Goal: Transaction & Acquisition: Purchase product/service

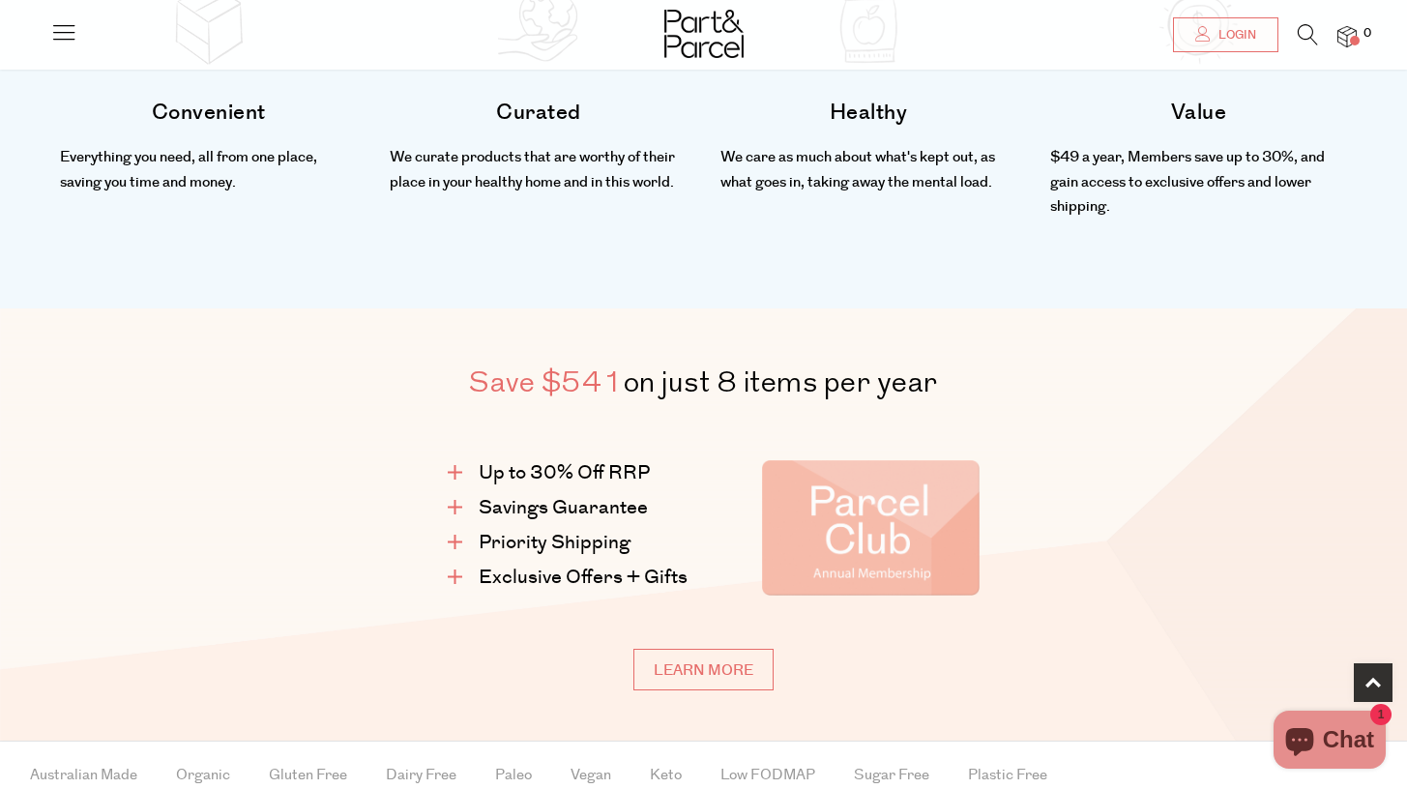
scroll to position [1057, 0]
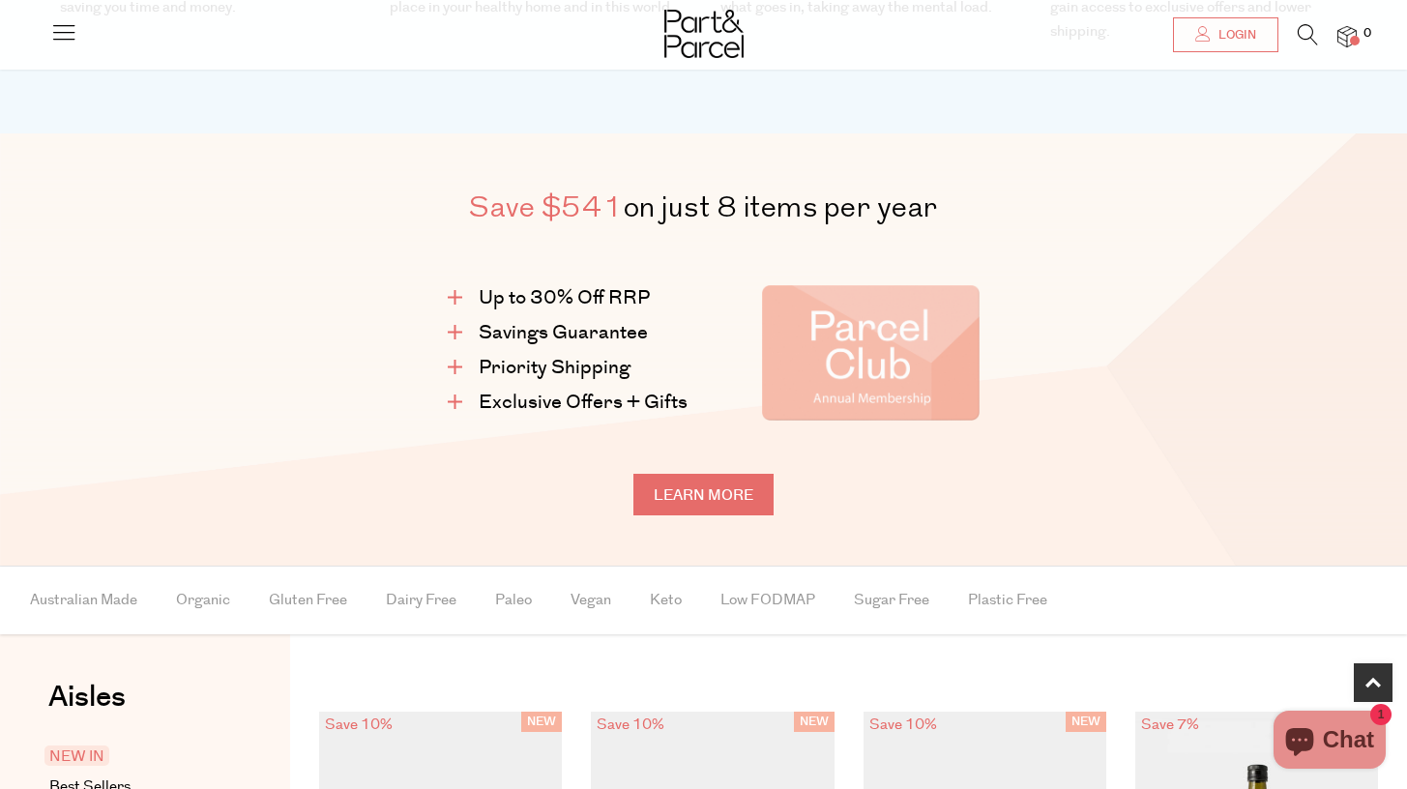
click at [704, 477] on link "Learn more" at bounding box center [703, 495] width 140 height 42
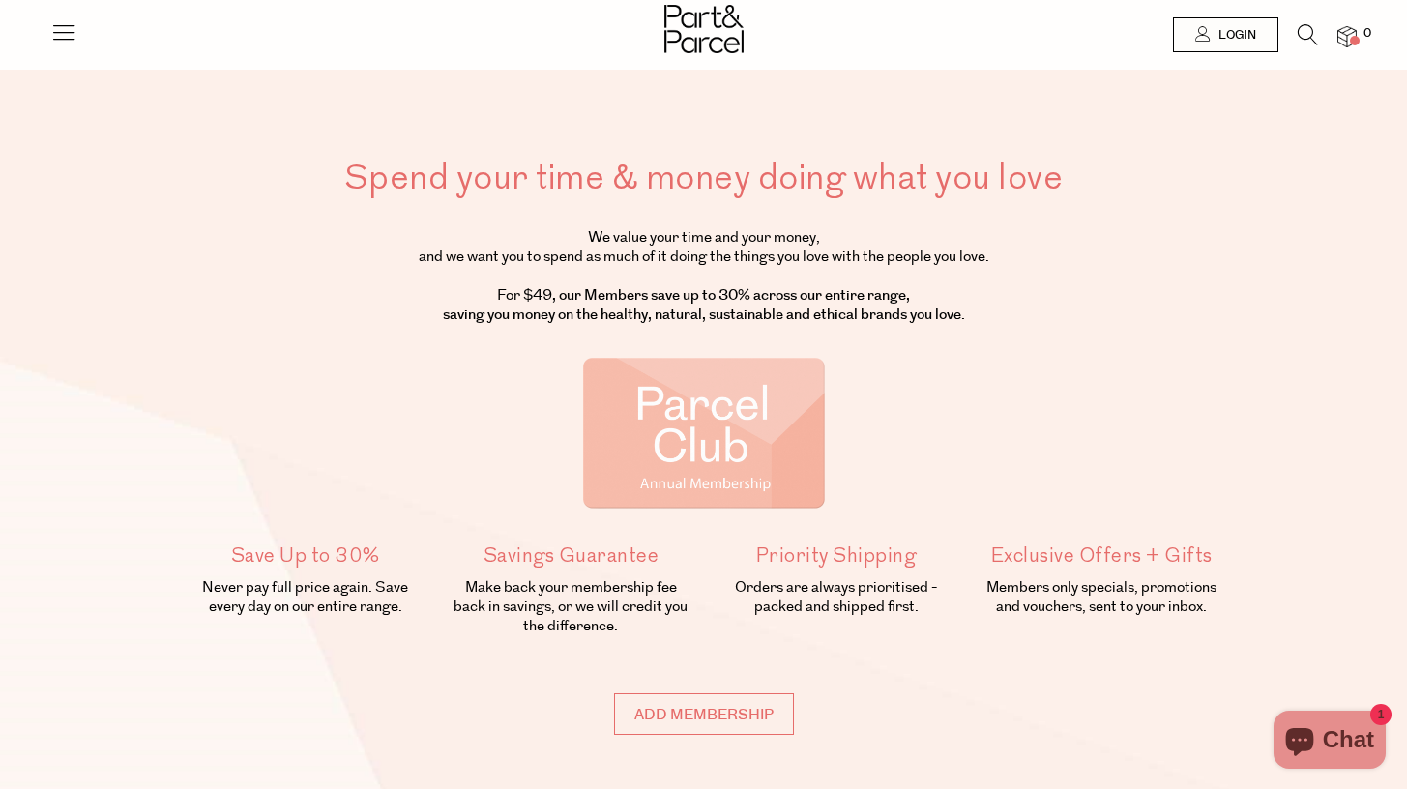
click at [70, 28] on icon at bounding box center [63, 31] width 27 height 27
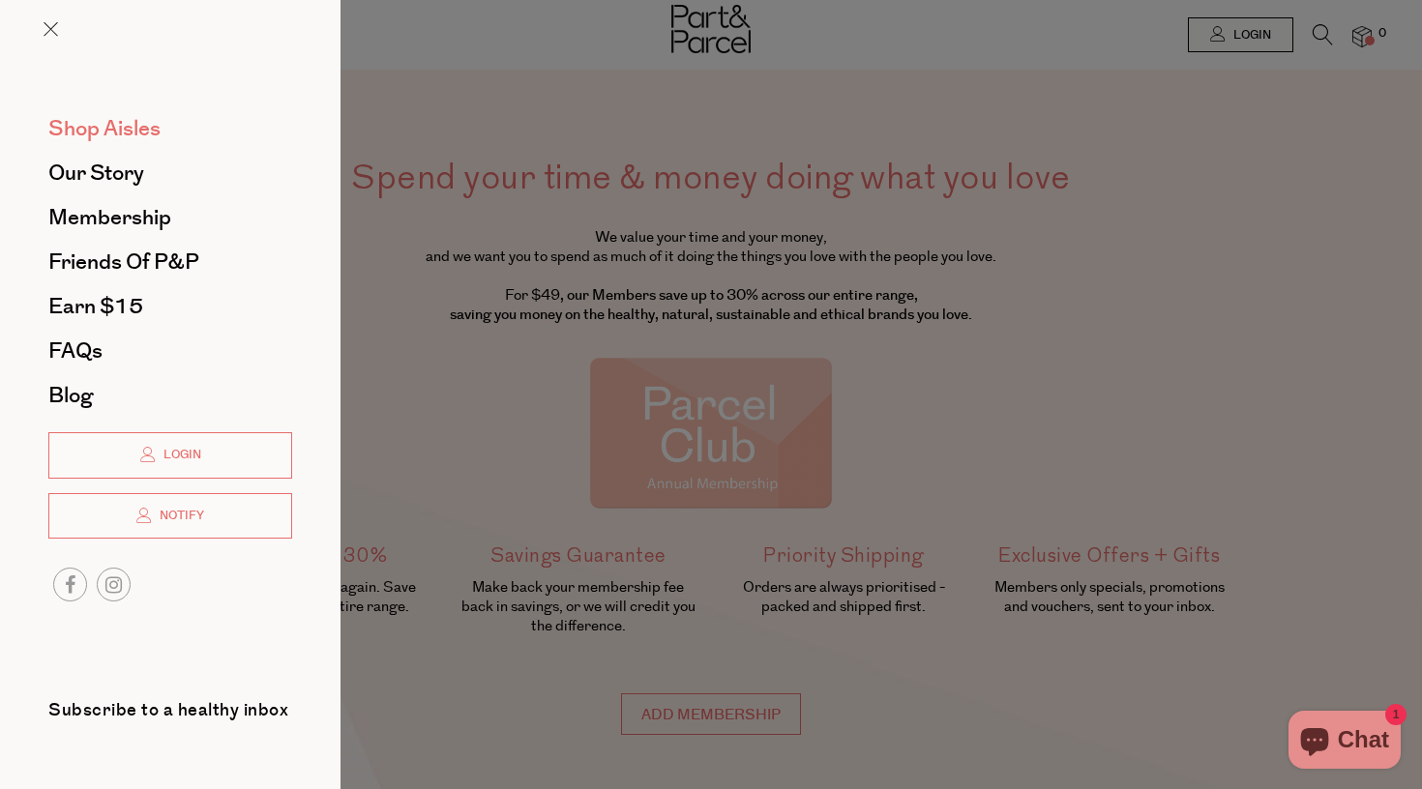
click at [85, 121] on span "Shop Aisles" at bounding box center [104, 128] width 112 height 31
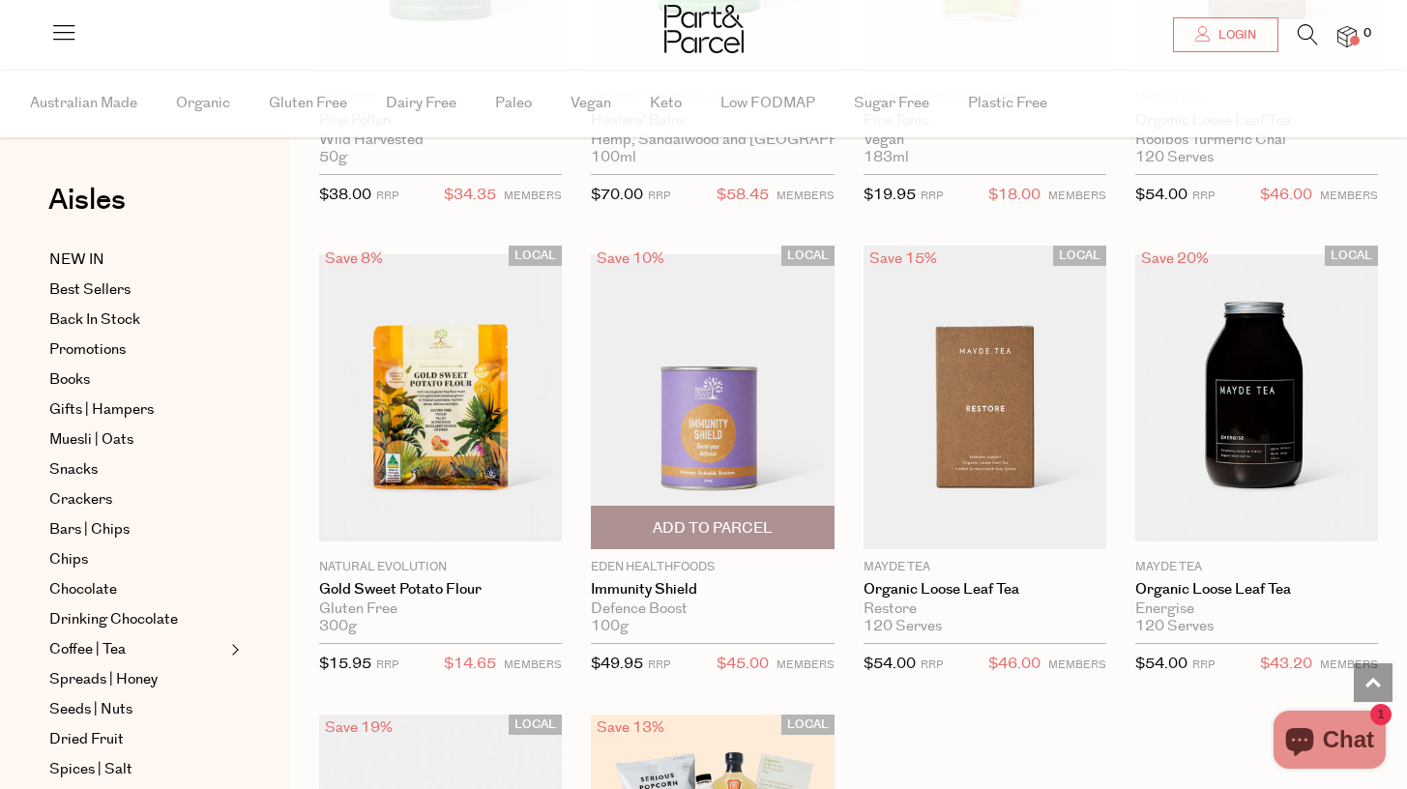
scroll to position [5138, 0]
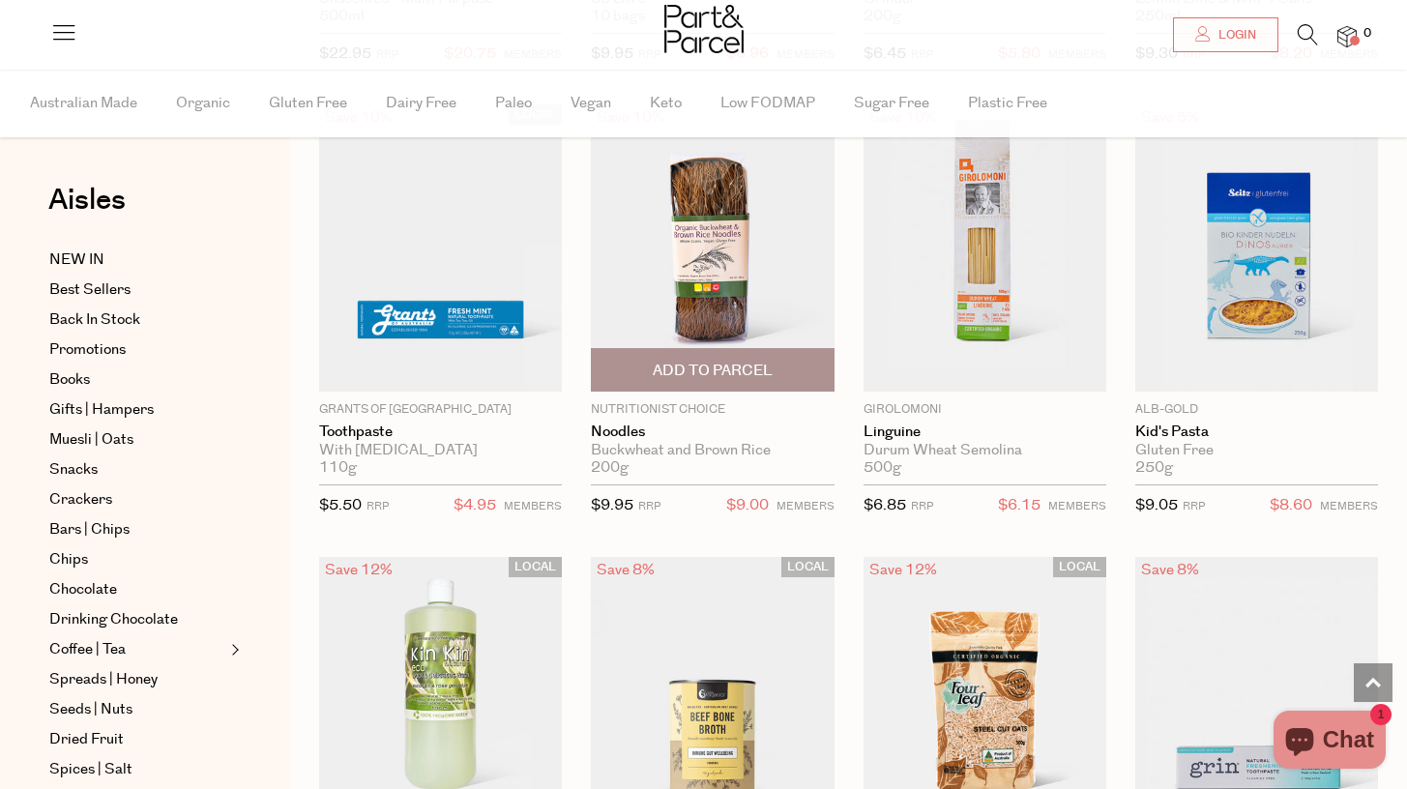
scroll to position [10582, 0]
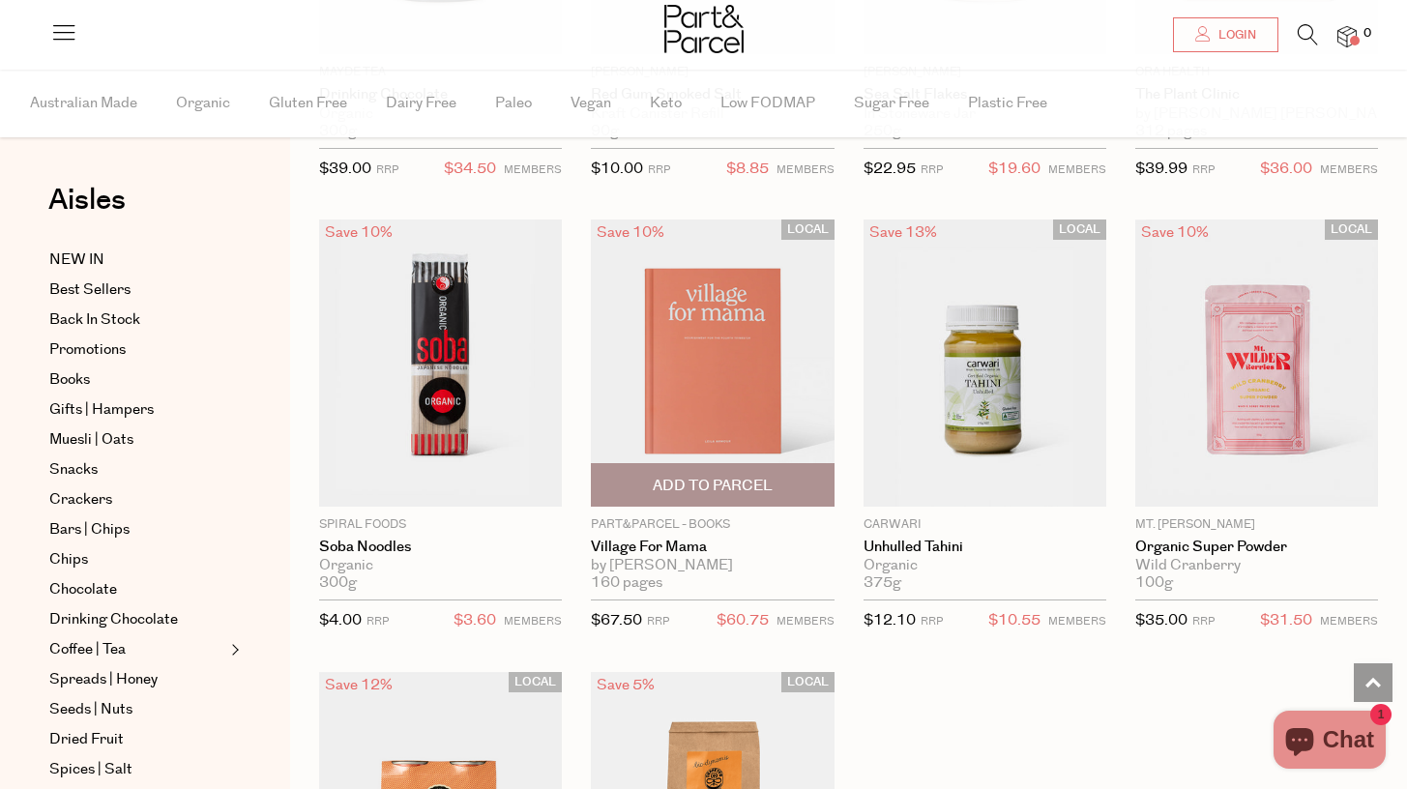
scroll to position [16388, 0]
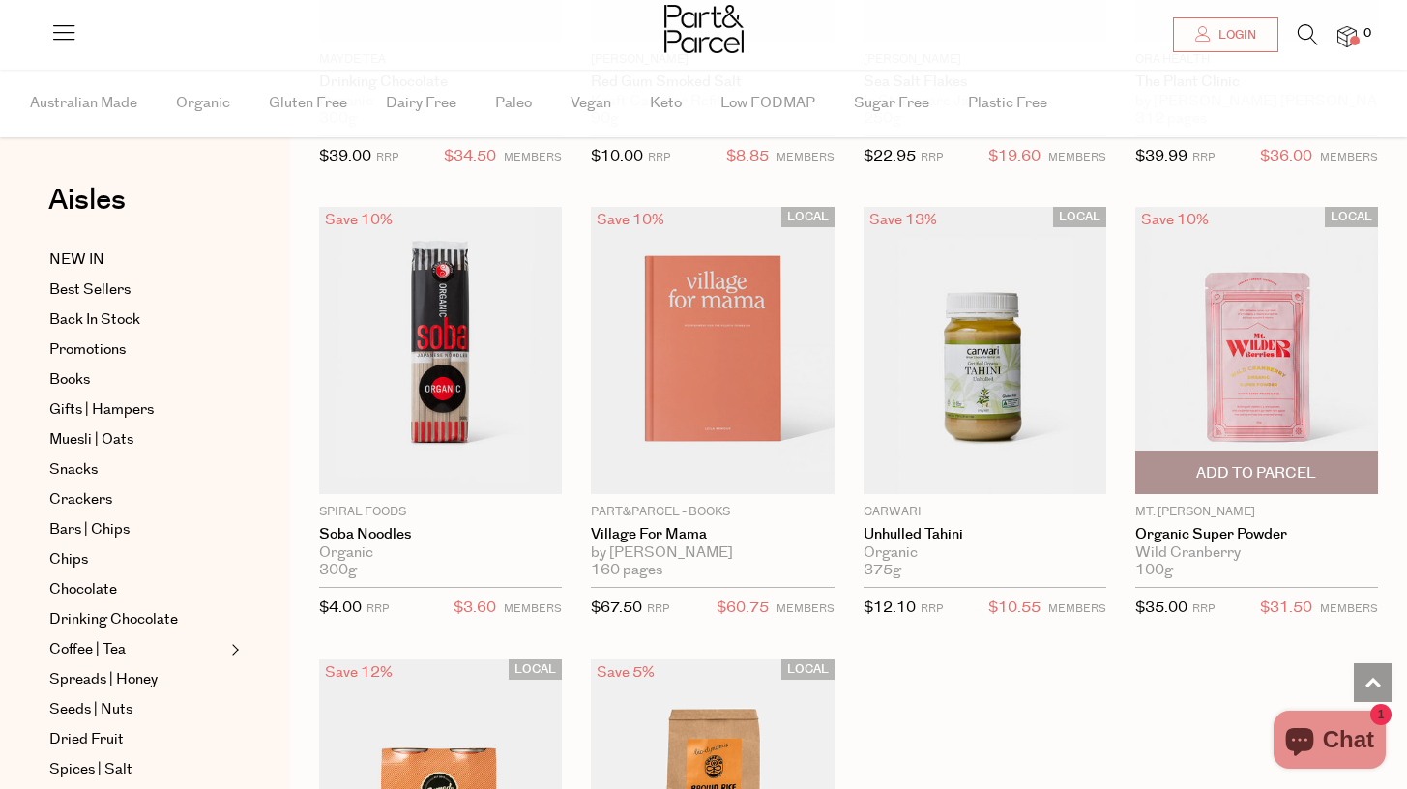
click at [1251, 344] on img at bounding box center [1256, 350] width 243 height 287
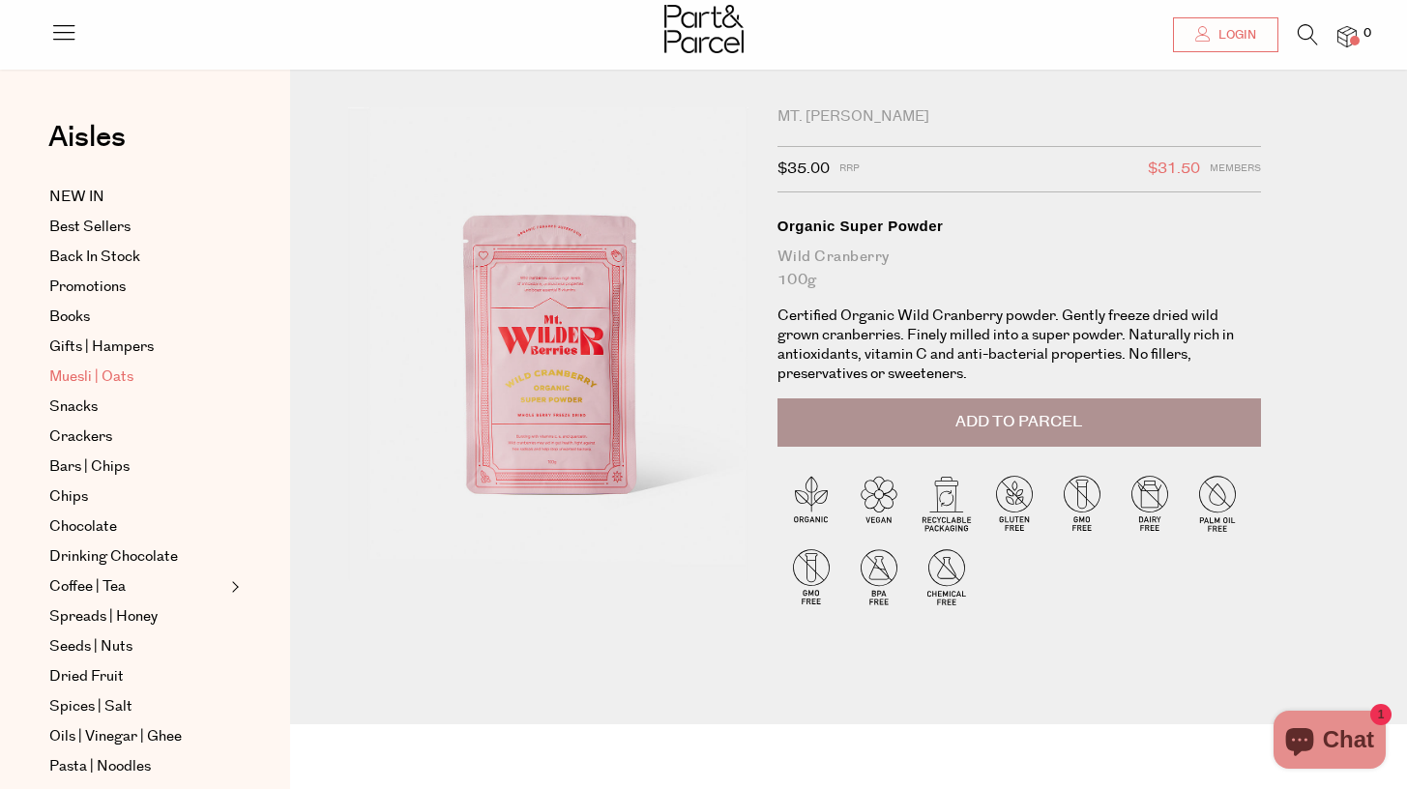
scroll to position [125, 0]
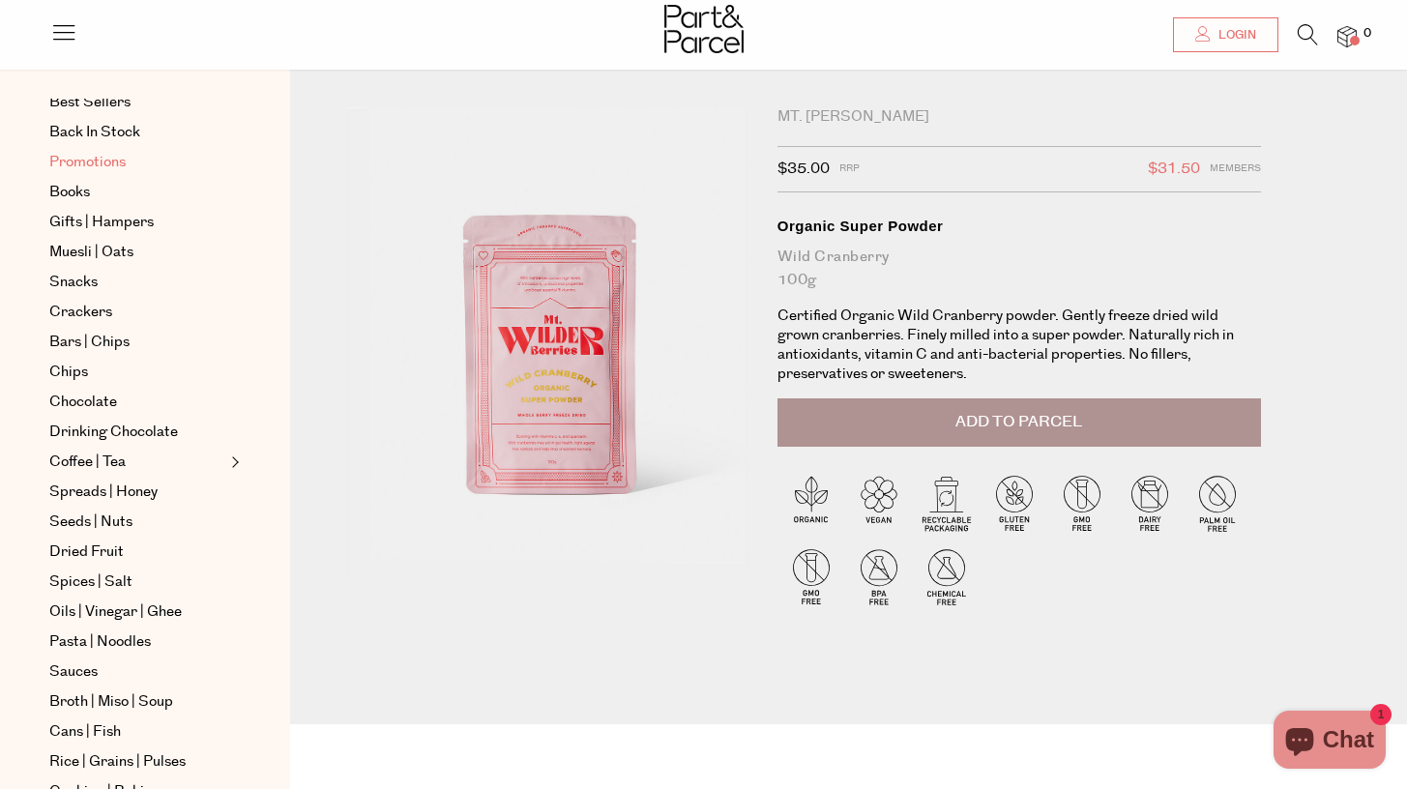
click at [107, 163] on span "Promotions" at bounding box center [87, 162] width 76 height 23
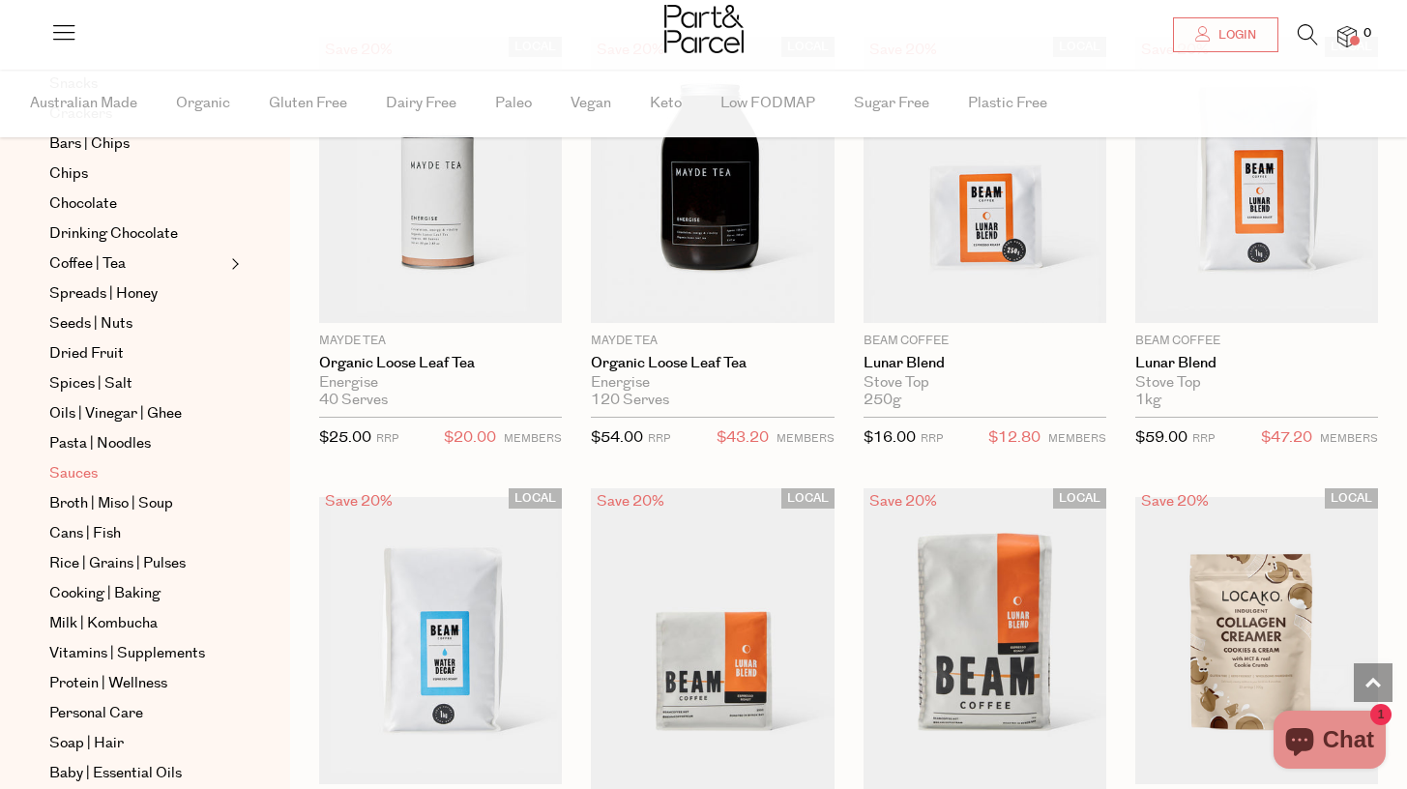
scroll to position [390, 0]
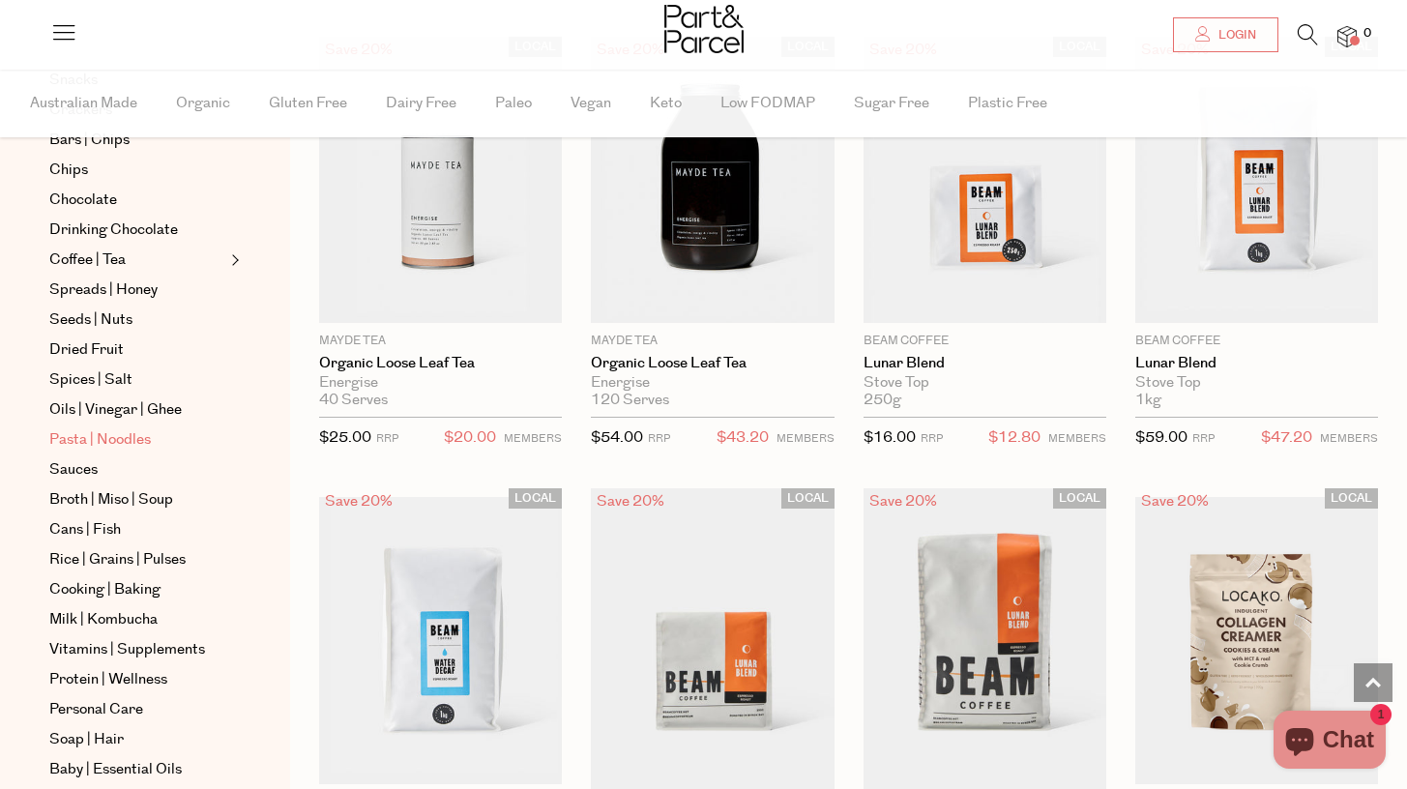
click at [111, 442] on span "Pasta | Noodles" at bounding box center [100, 439] width 102 height 23
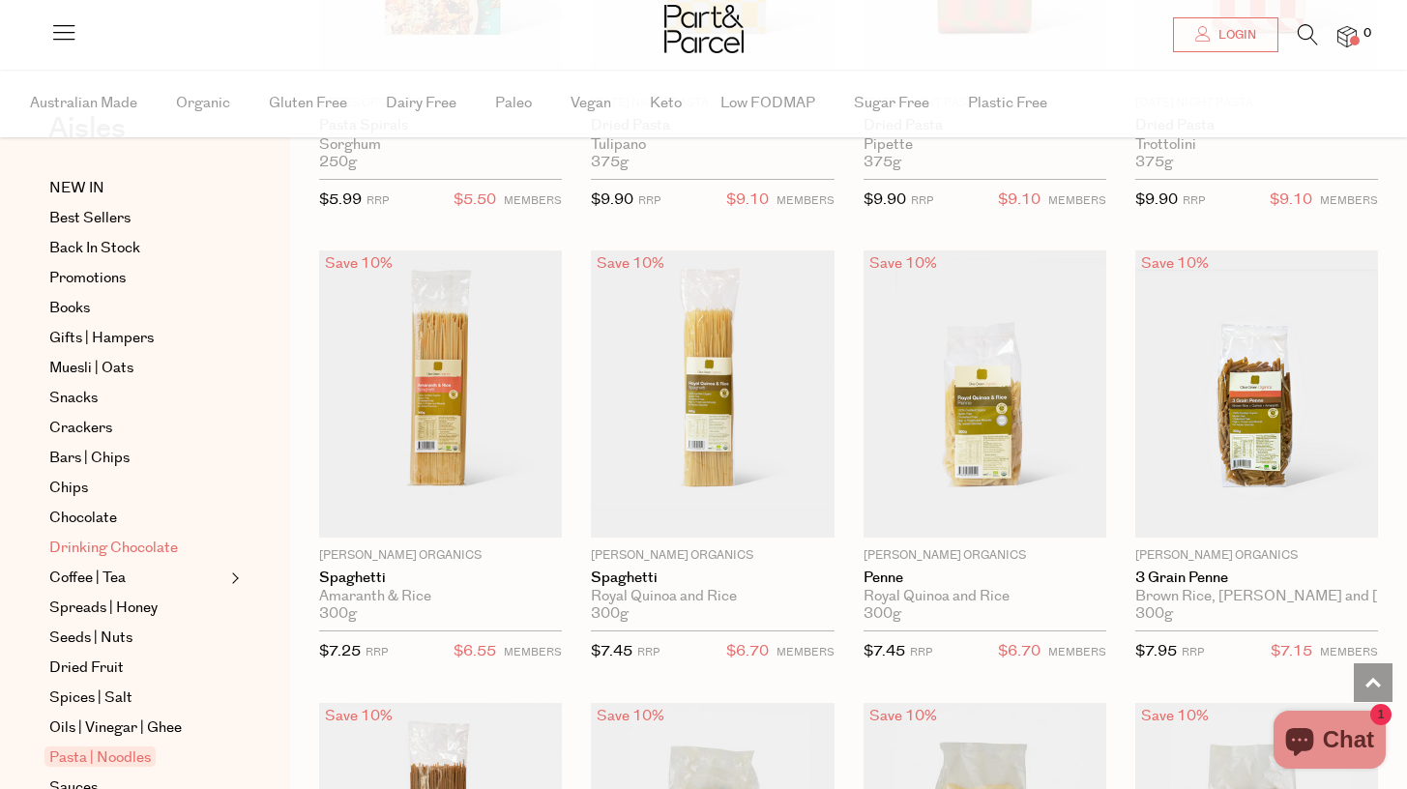
scroll to position [75, 0]
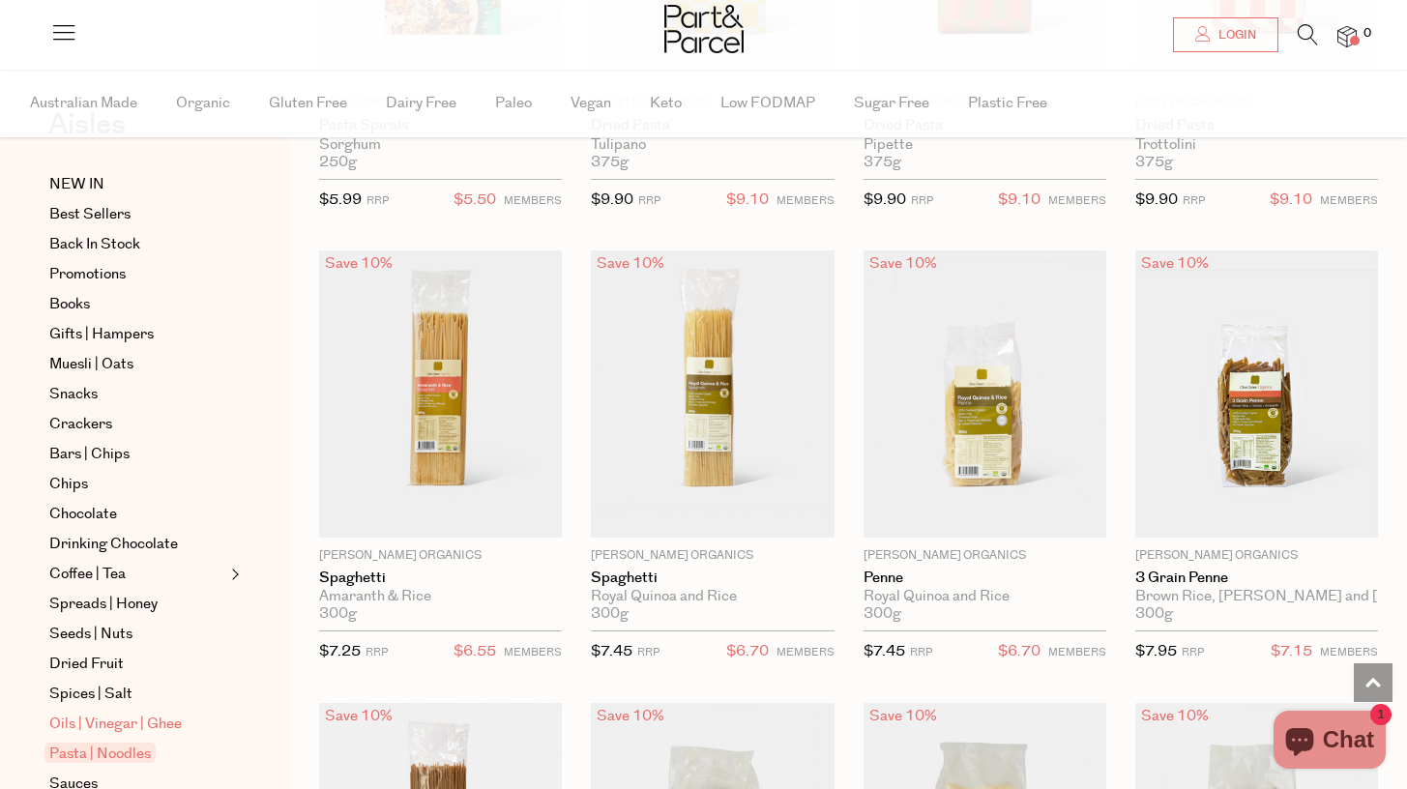
click at [122, 719] on span "Oils | Vinegar | Ghee" at bounding box center [115, 724] width 132 height 23
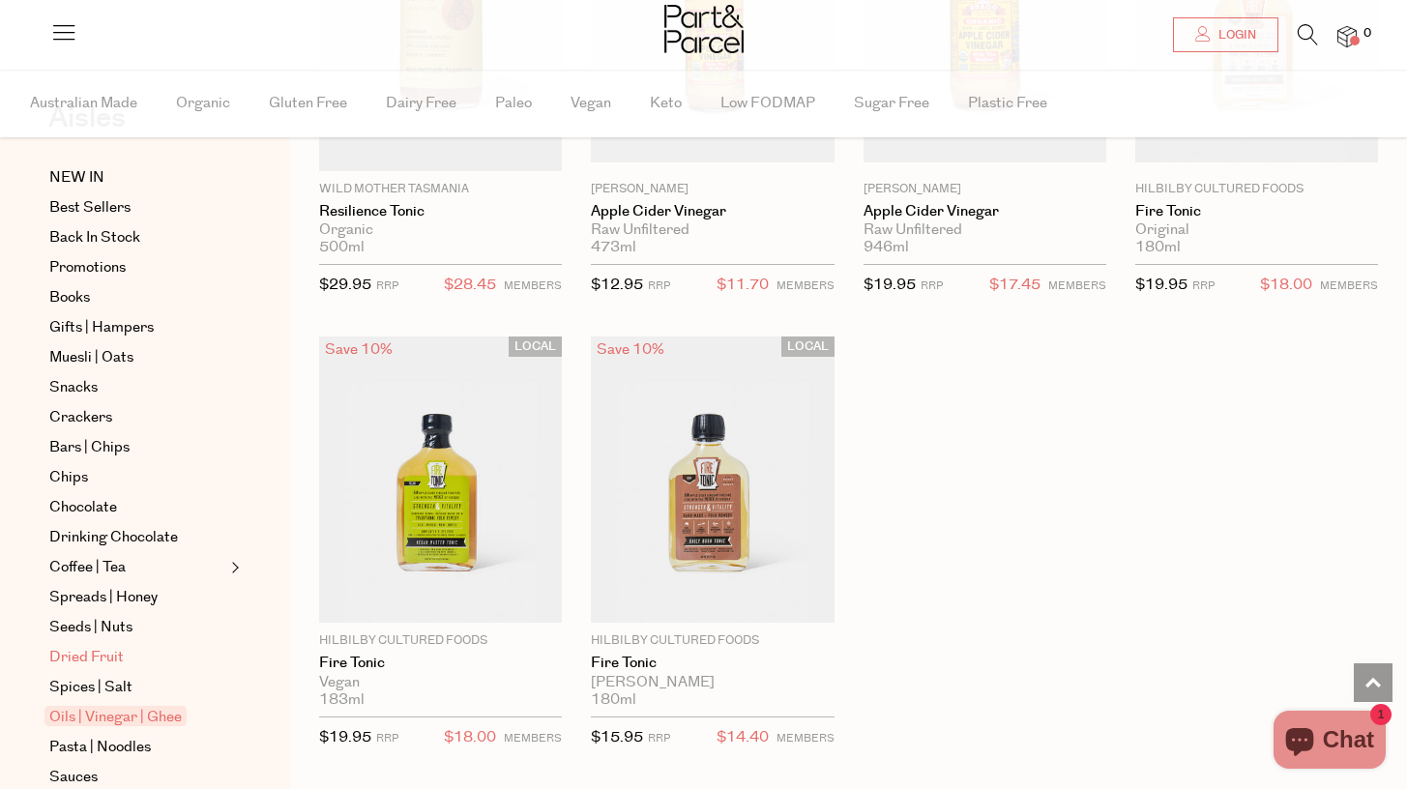
scroll to position [127, 0]
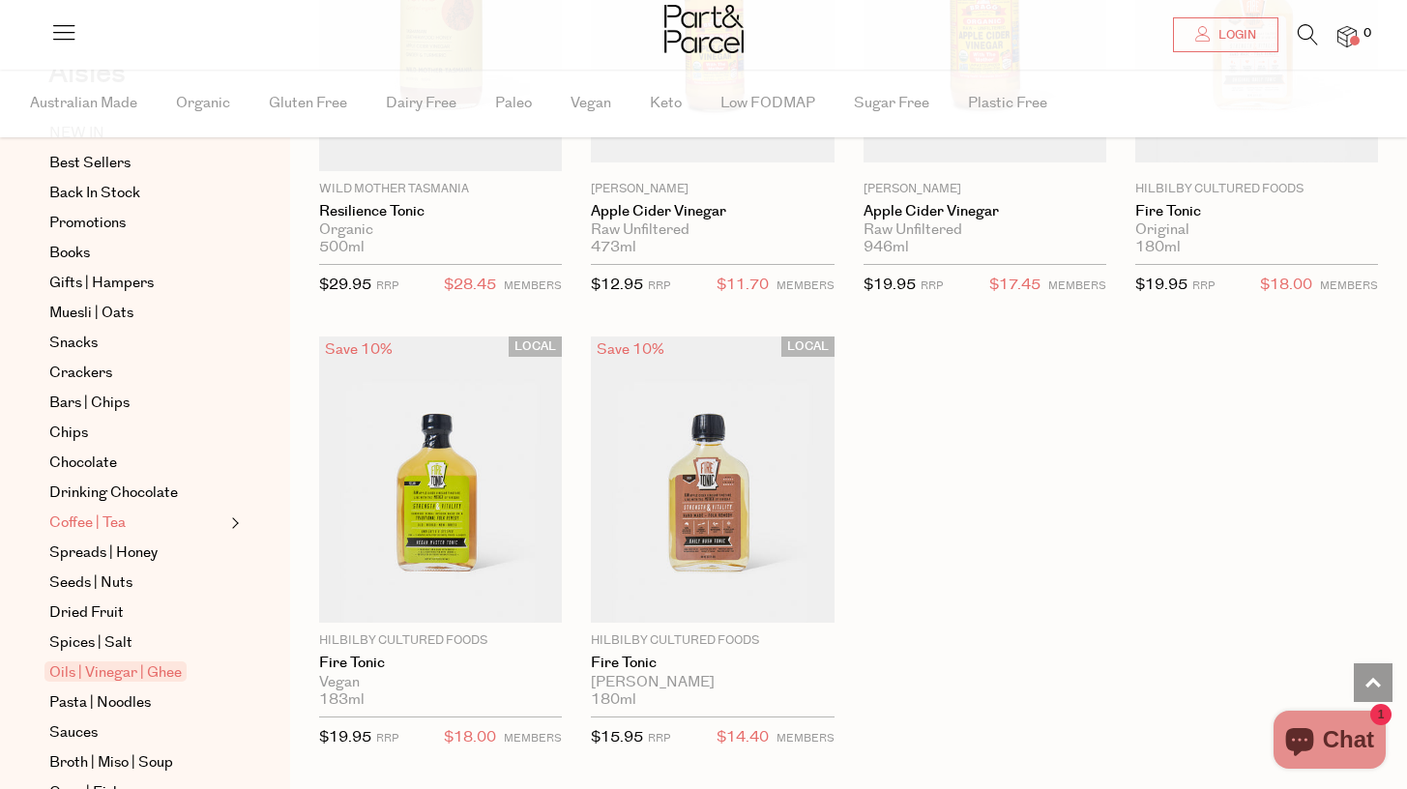
click at [109, 525] on span "Coffee | Tea" at bounding box center [87, 523] width 76 height 23
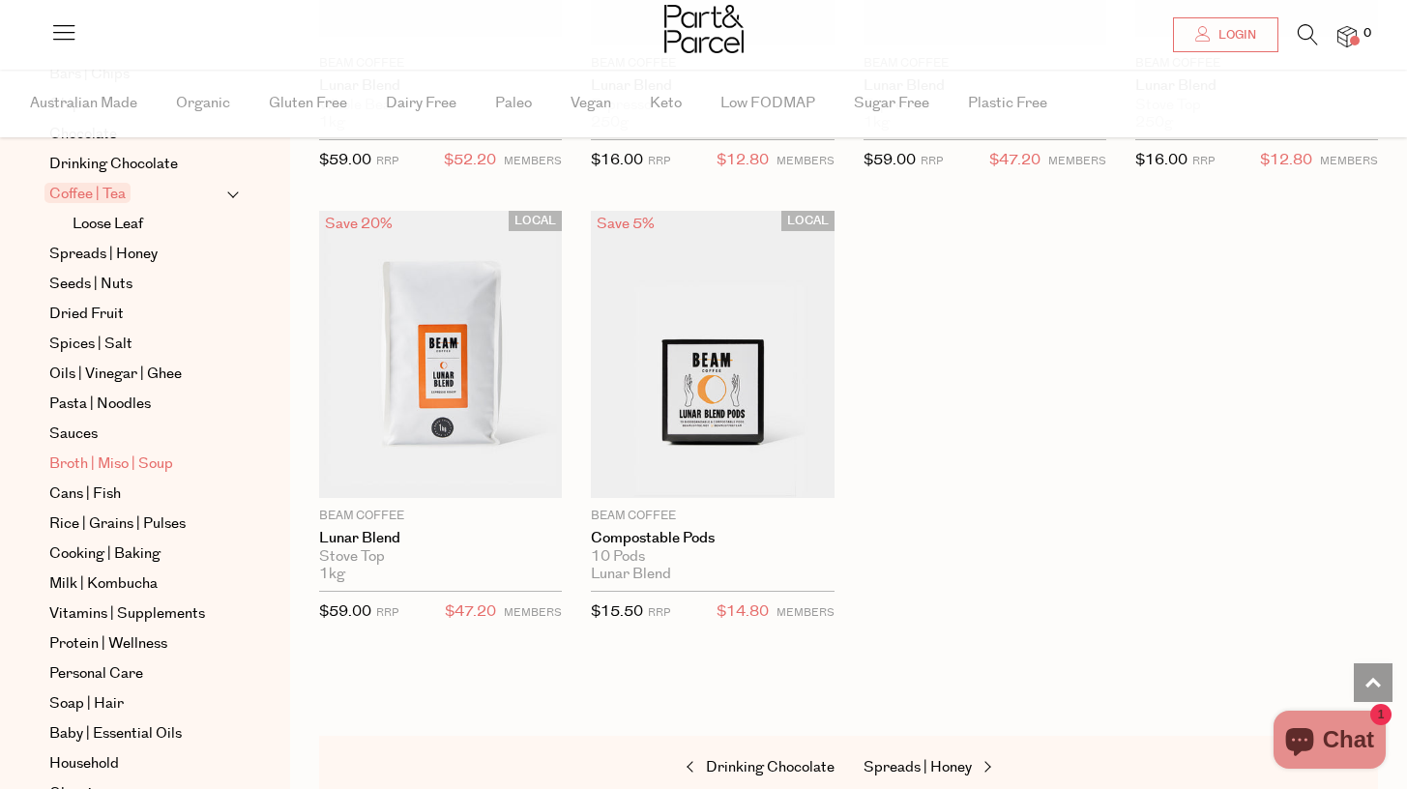
scroll to position [586, 0]
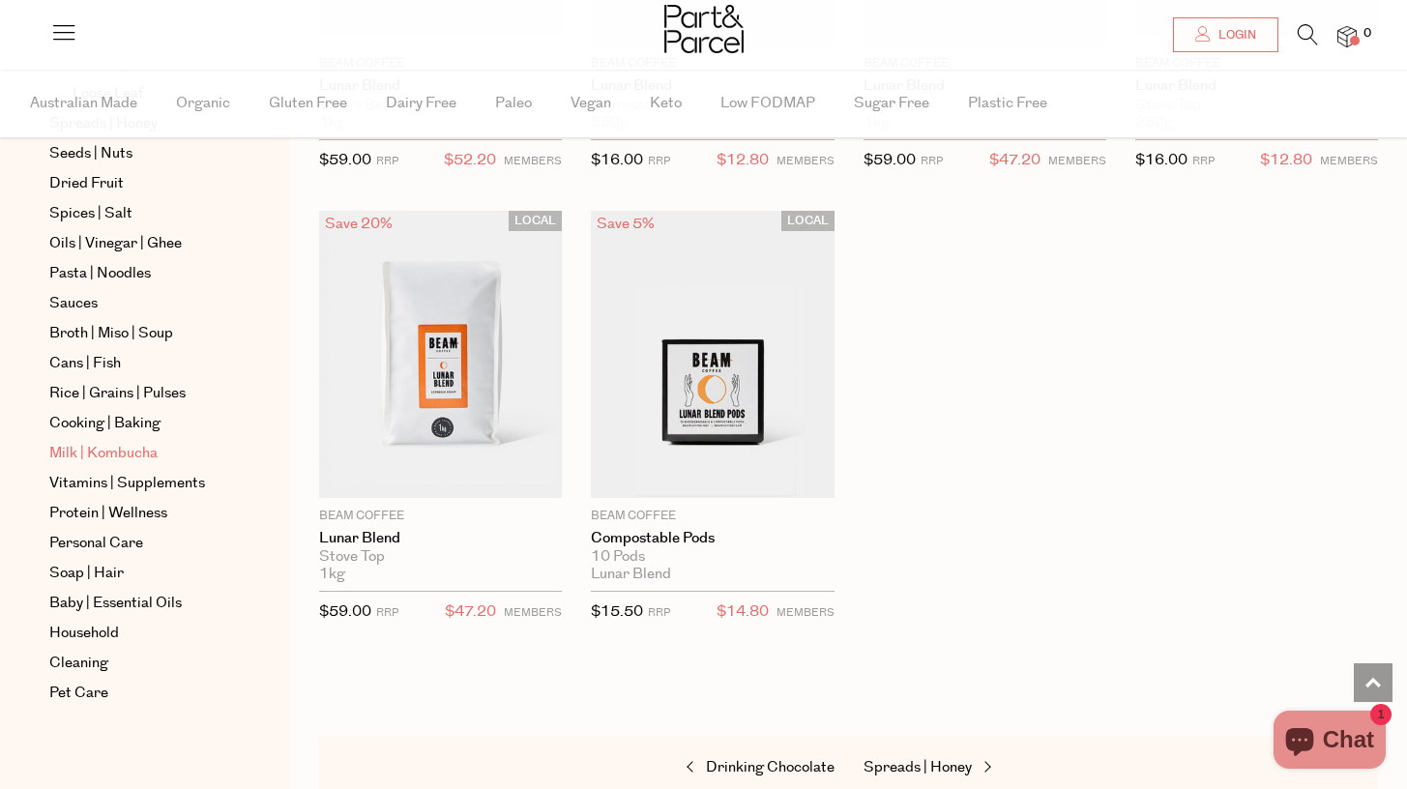
click at [86, 447] on span "Milk | Kombucha" at bounding box center [103, 453] width 108 height 23
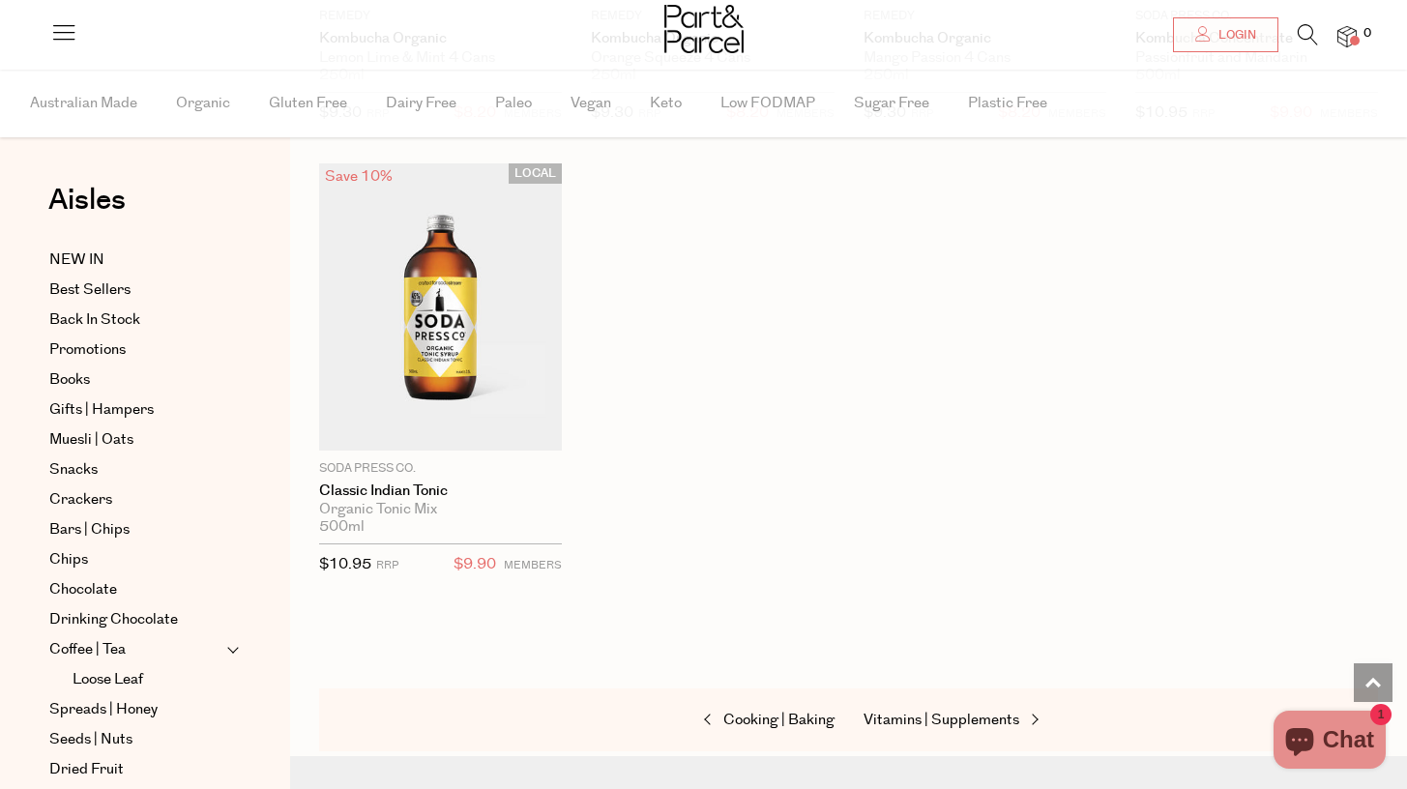
scroll to position [3771, 0]
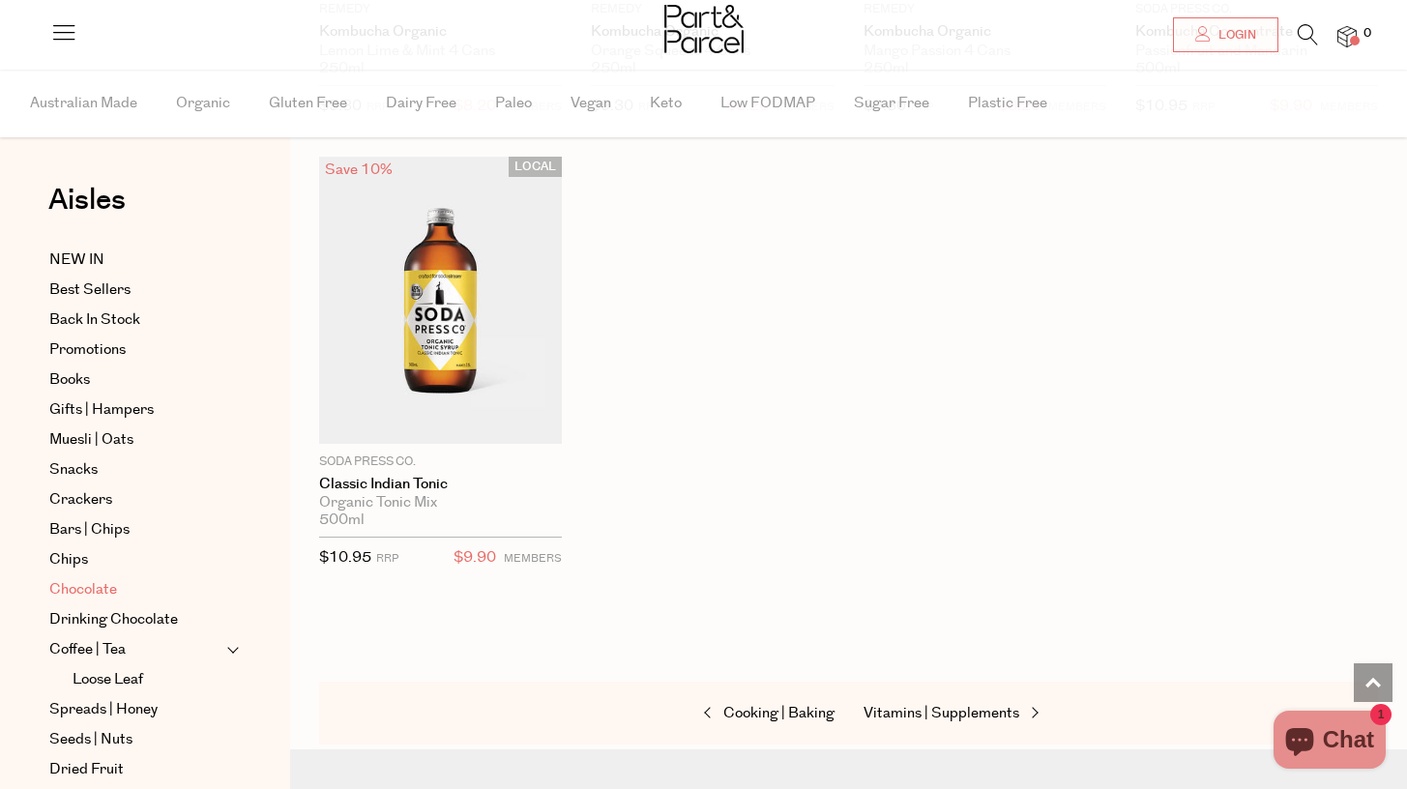
click at [87, 581] on span "Chocolate" at bounding box center [83, 589] width 68 height 23
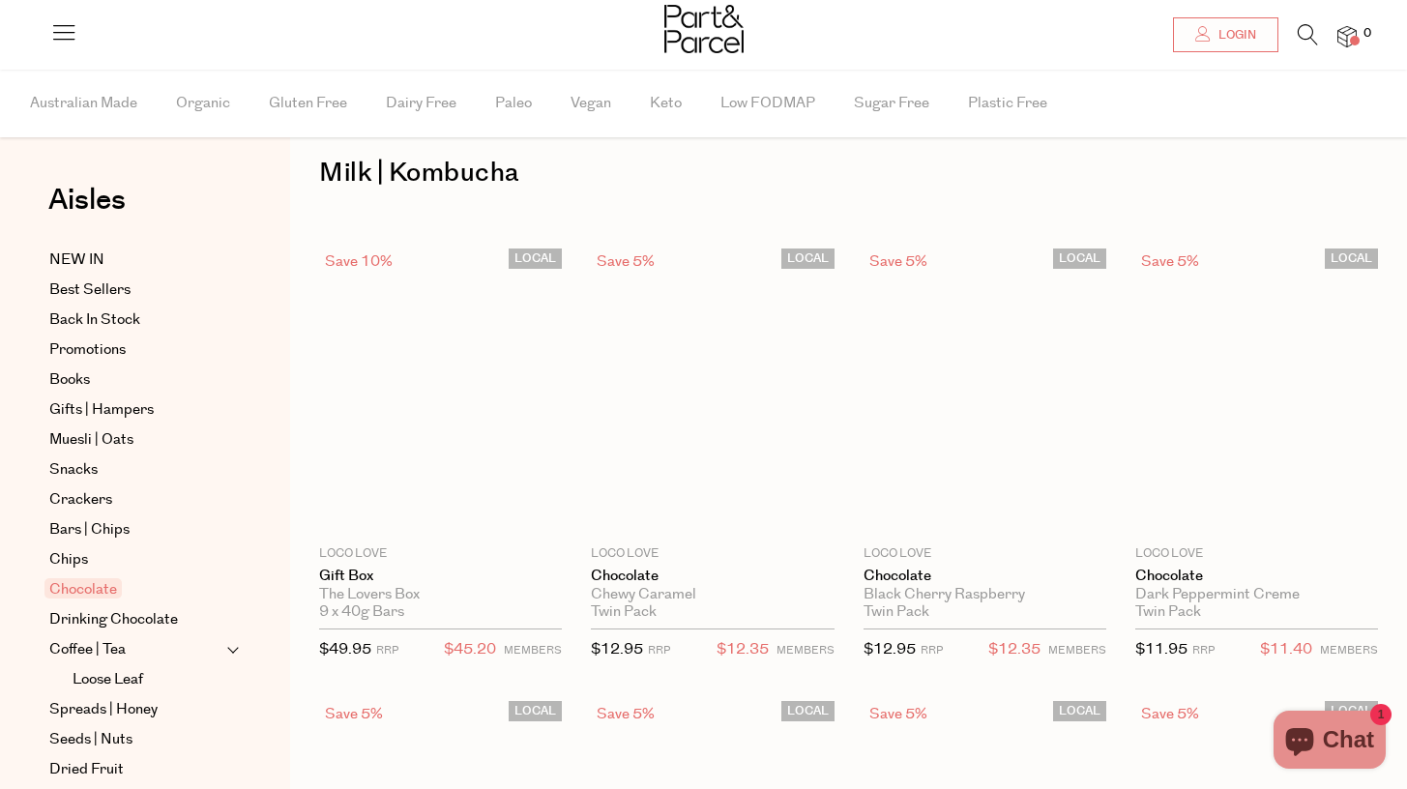
scroll to position [10, 0]
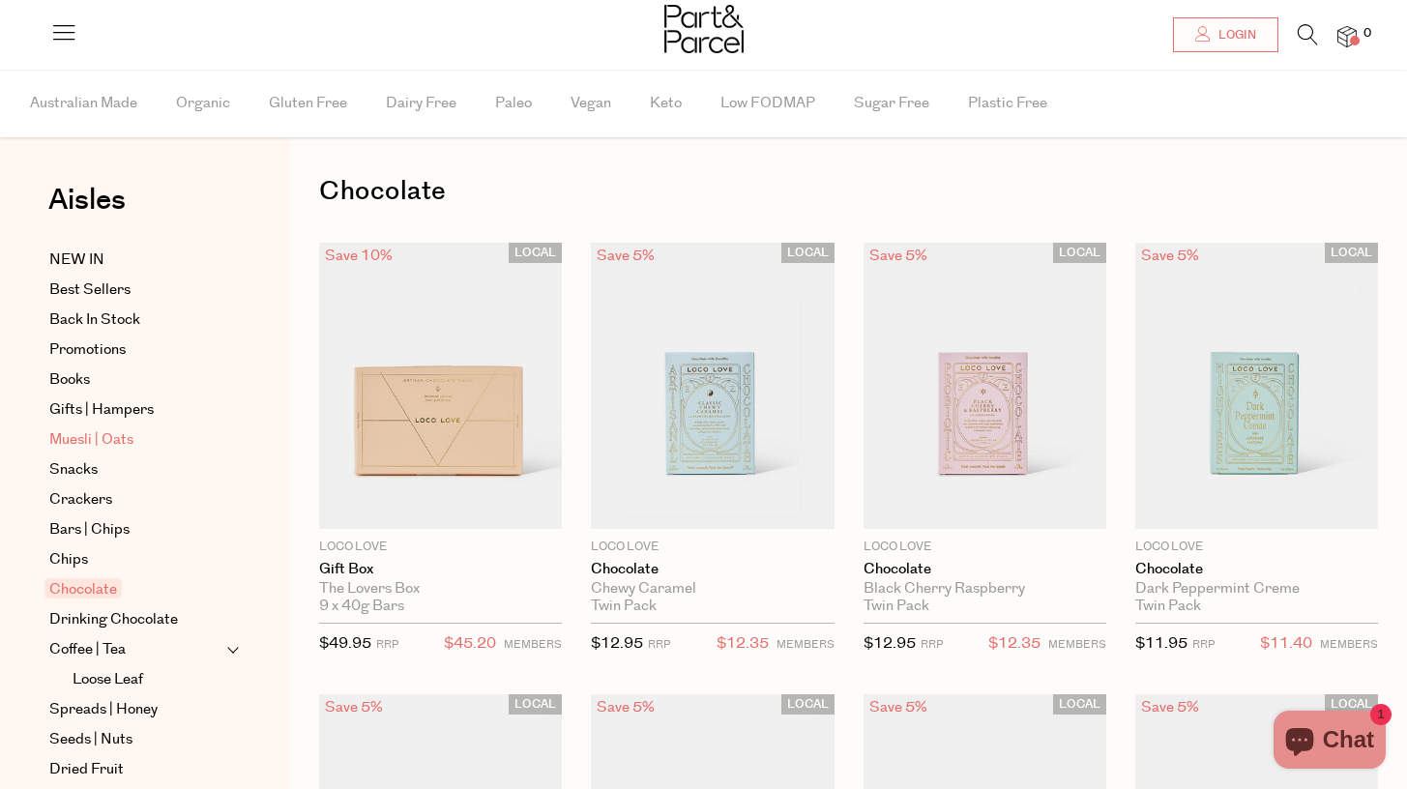
click at [111, 442] on span "Muesli | Oats" at bounding box center [91, 439] width 84 height 23
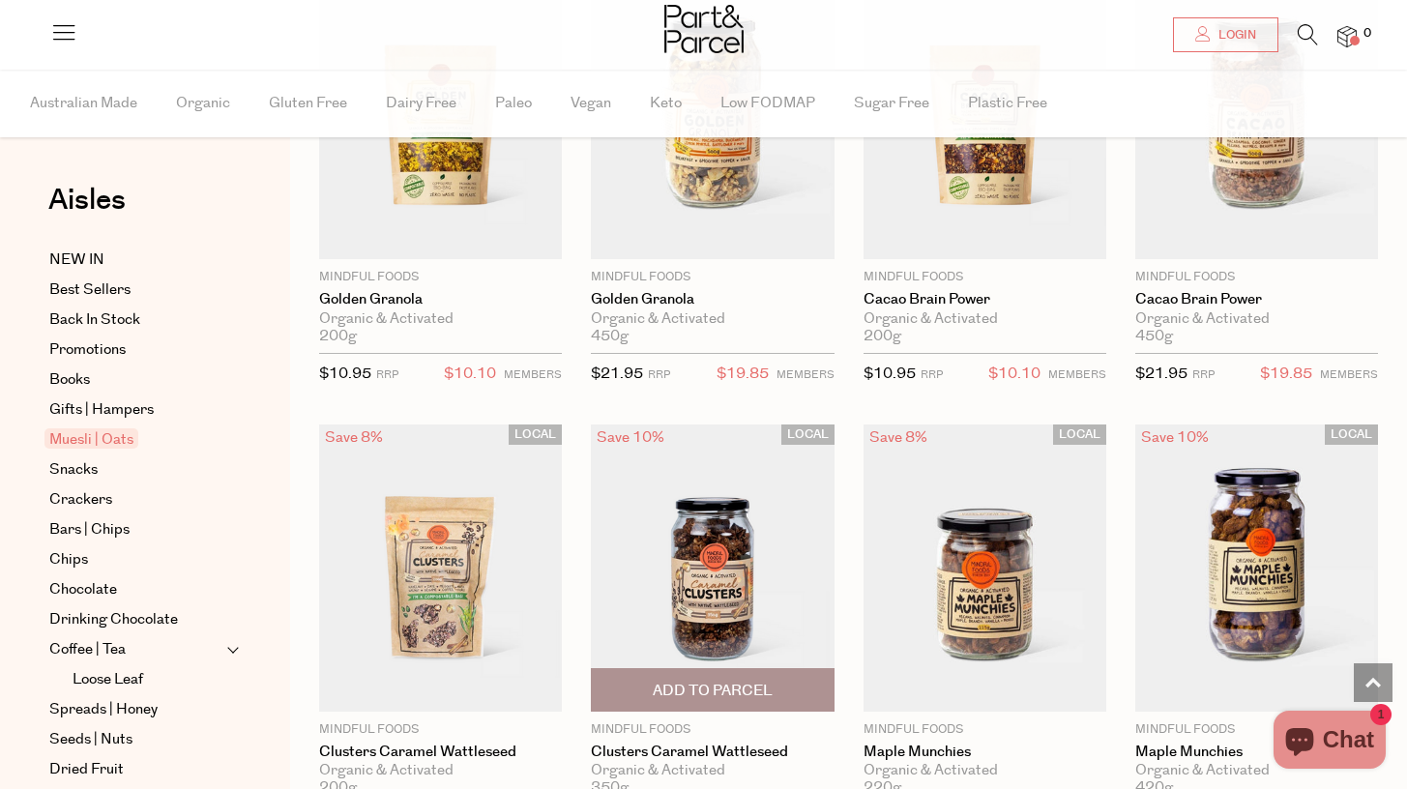
scroll to position [816, 0]
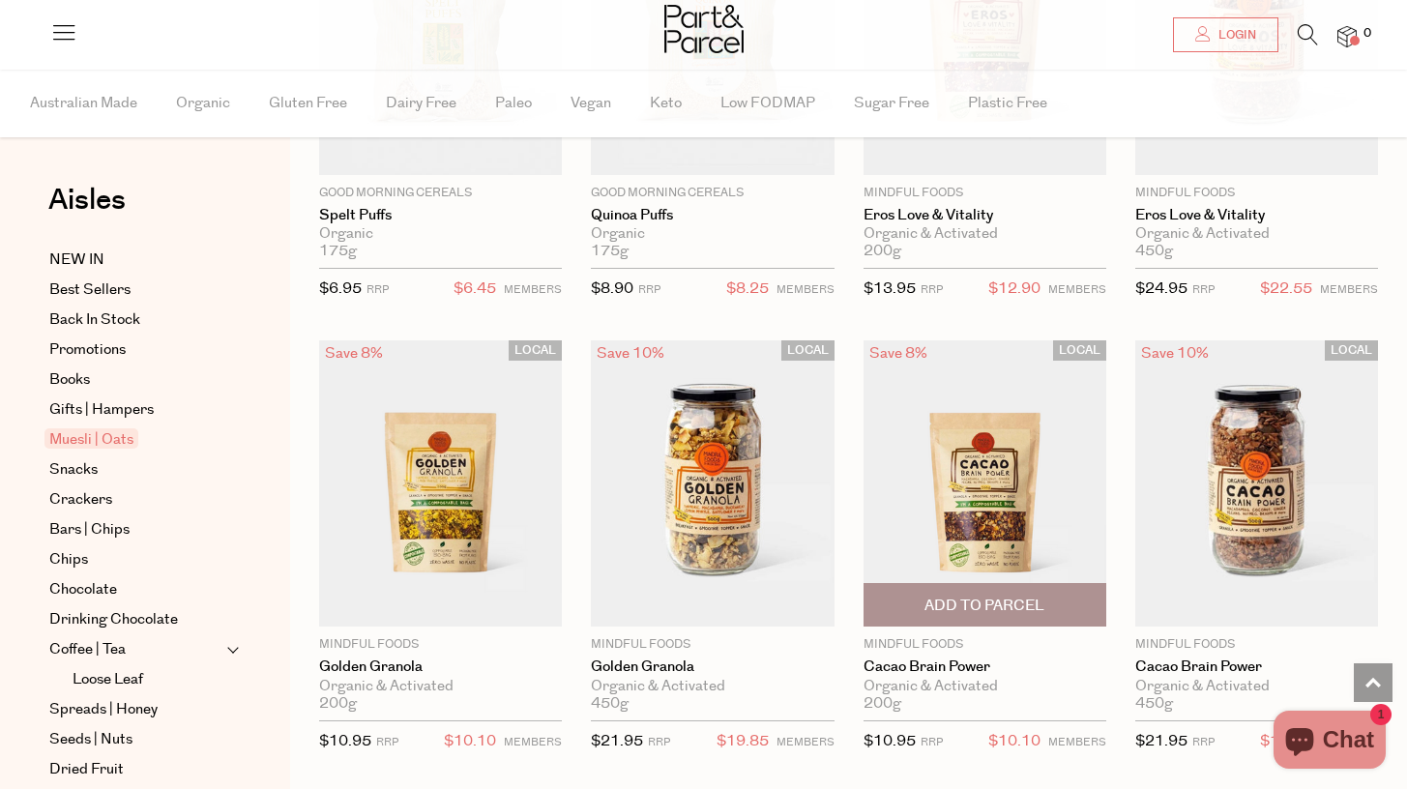
click at [974, 495] on img at bounding box center [985, 483] width 243 height 287
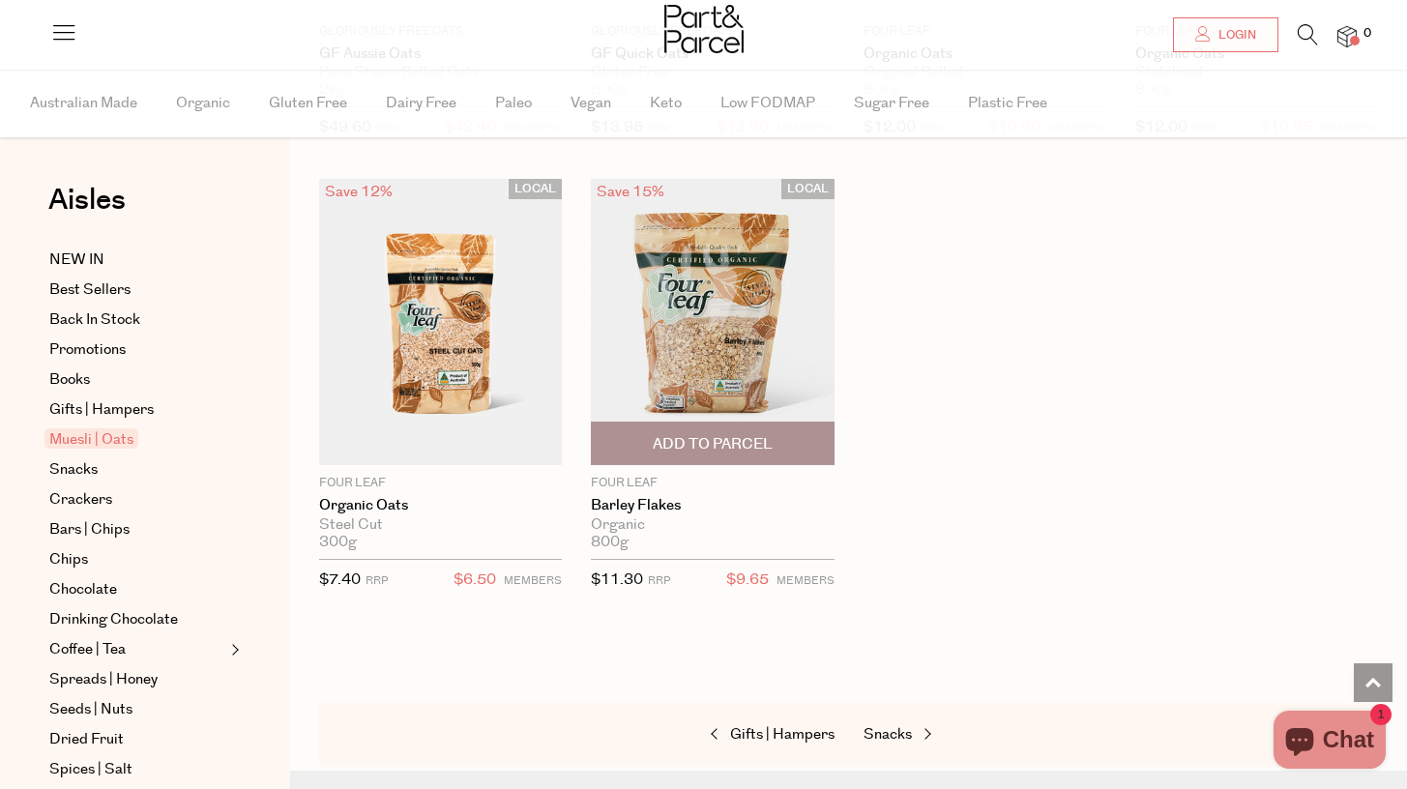
scroll to position [5696, 0]
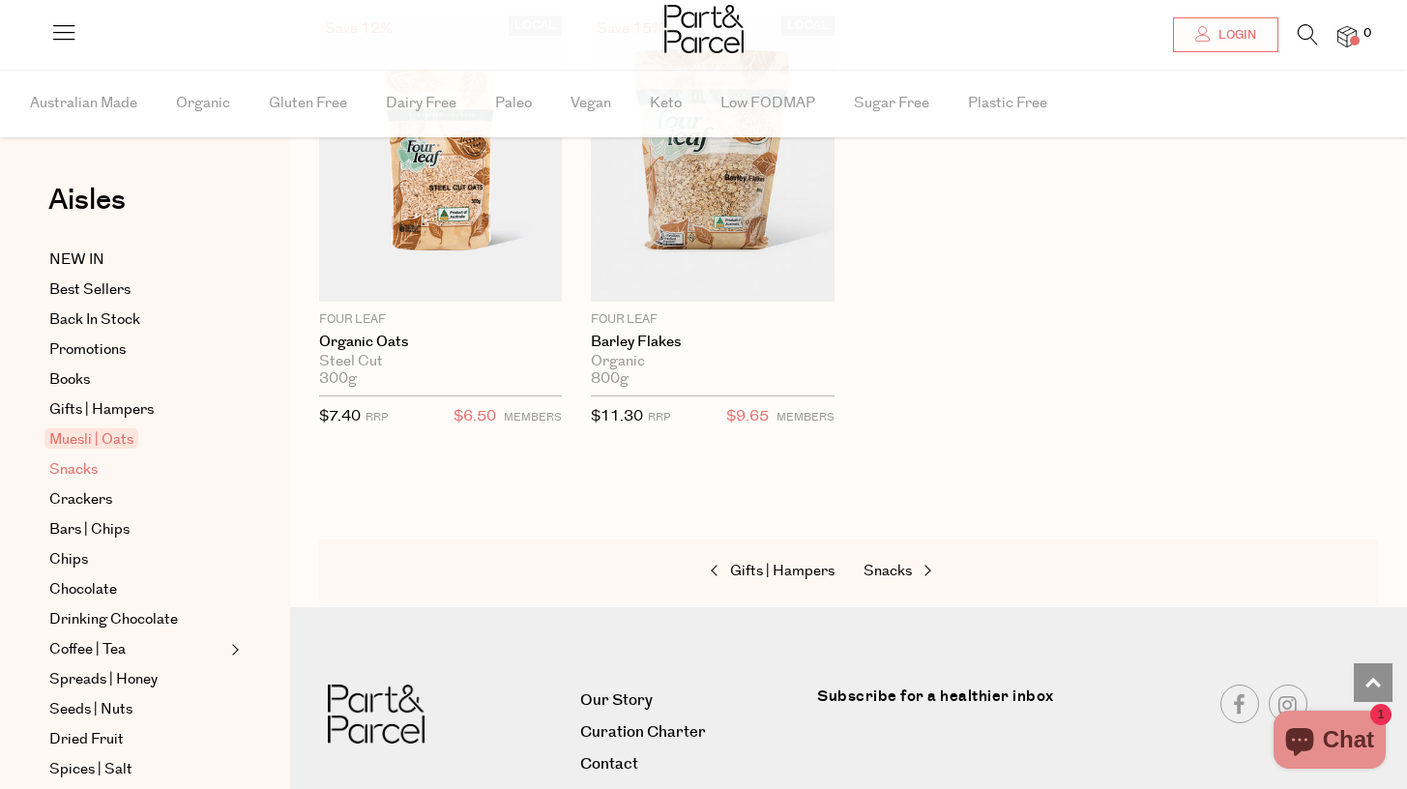
click at [81, 461] on span "Snacks" at bounding box center [73, 469] width 48 height 23
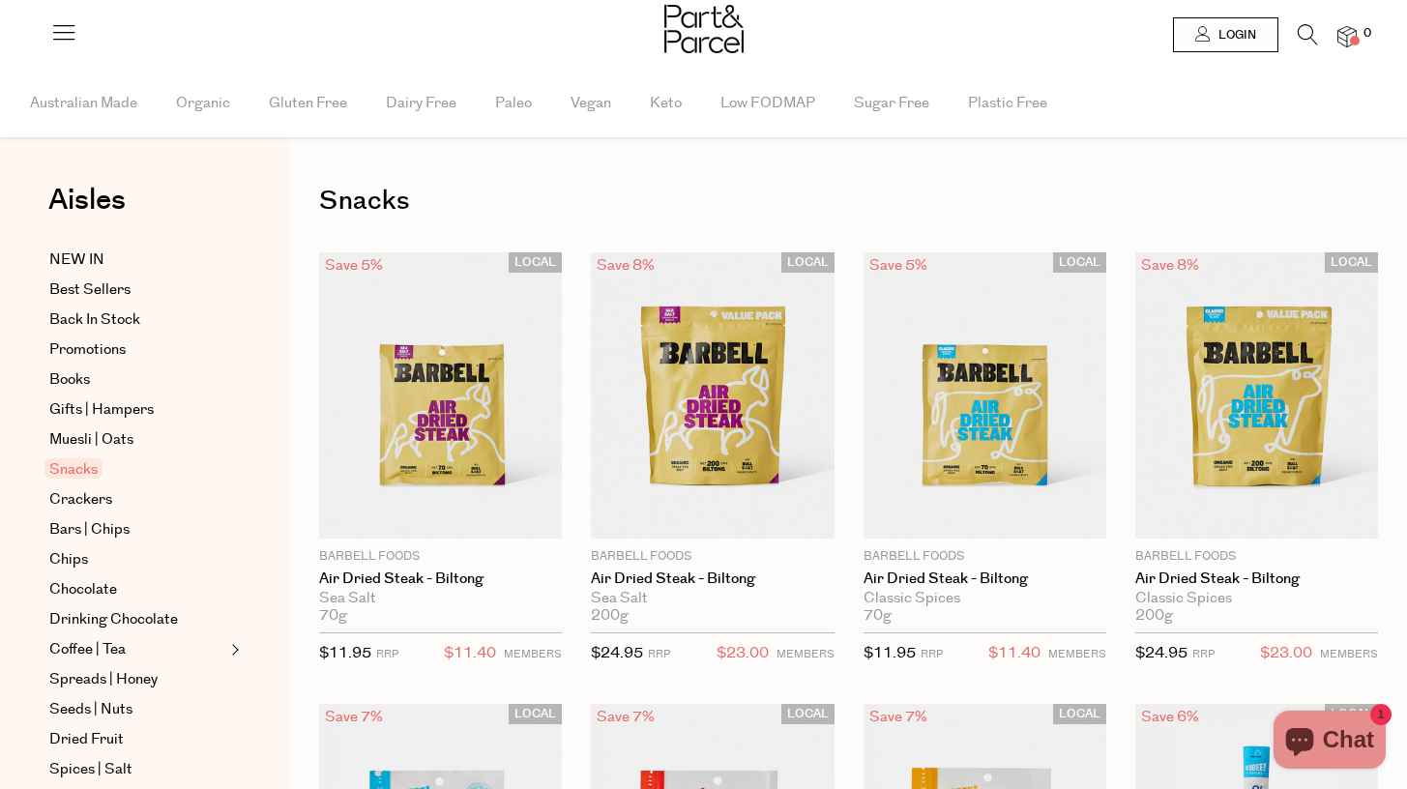
click at [1309, 34] on icon at bounding box center [1308, 34] width 20 height 21
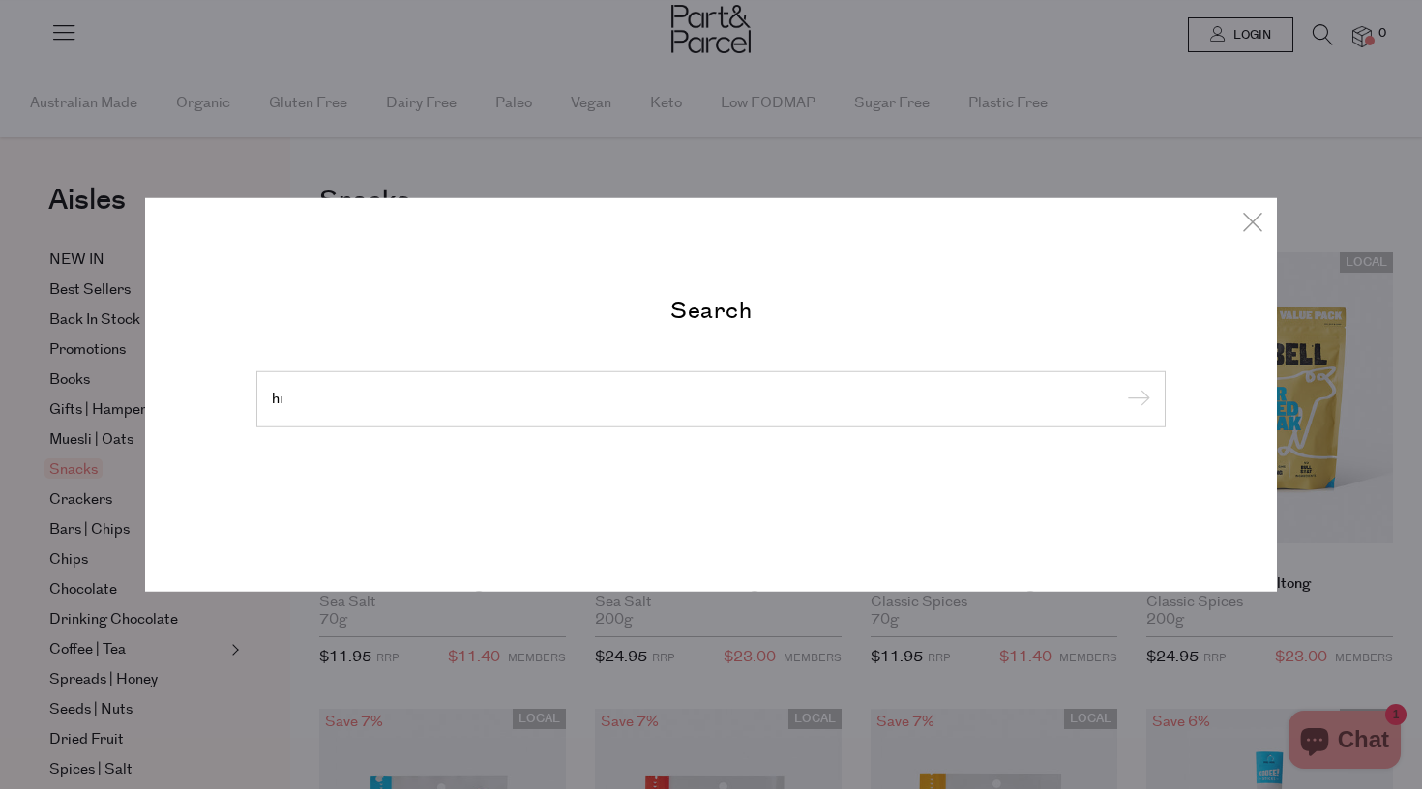
type input "h"
type input "chilli oil"
click at [1135, 400] on input "submit" at bounding box center [1135, 400] width 29 height 29
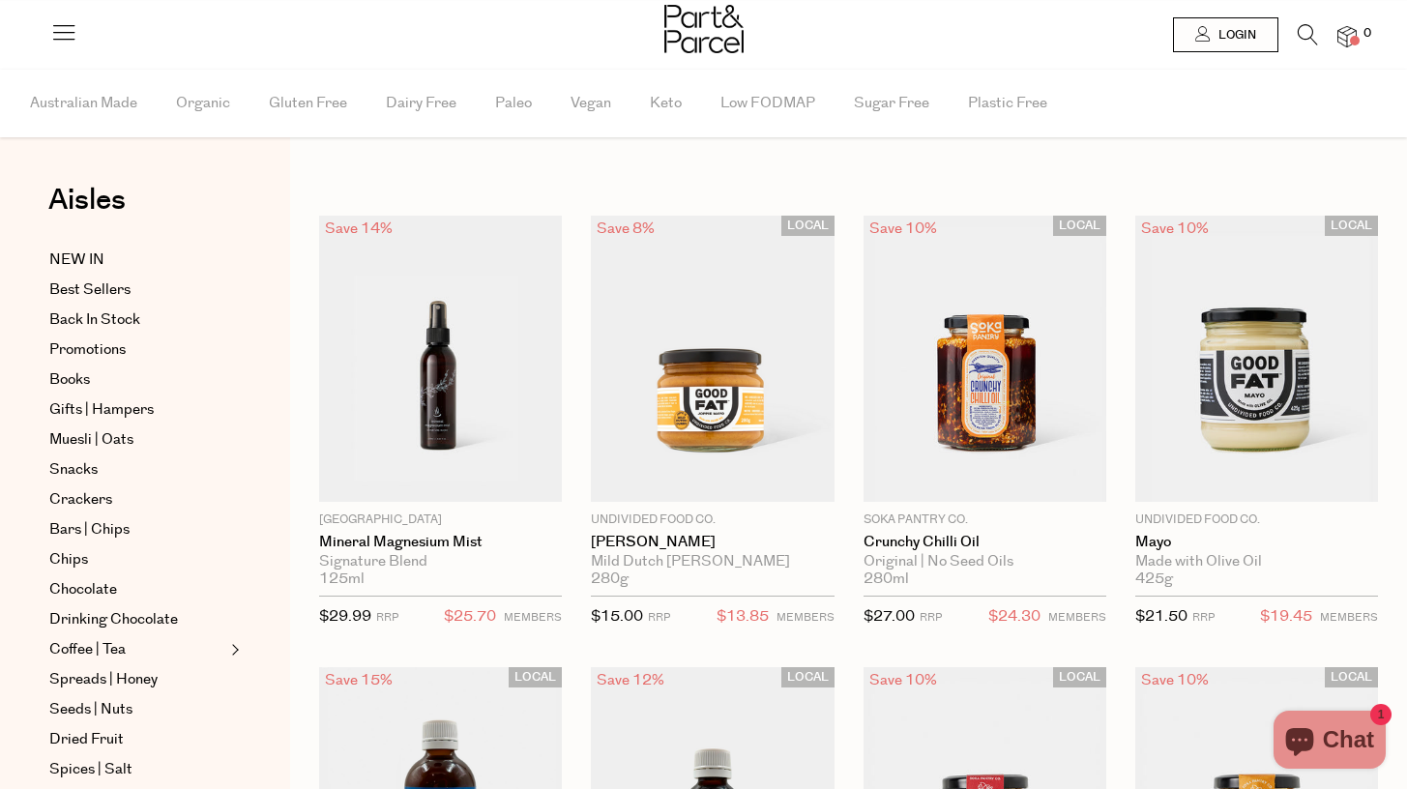
click at [1313, 30] on icon at bounding box center [1308, 34] width 20 height 21
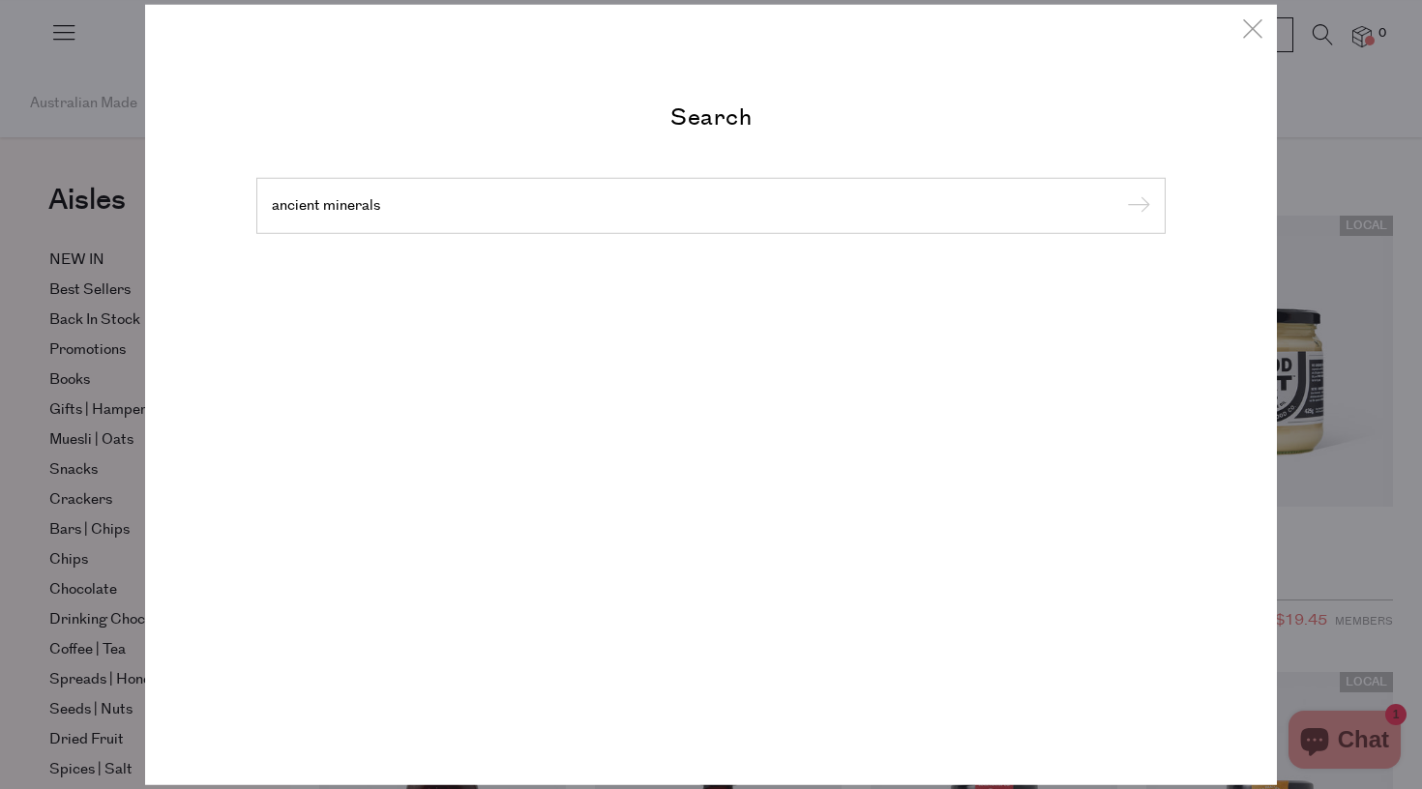
type input "ancient minerals"
click at [1135, 207] on input "submit" at bounding box center [1135, 206] width 29 height 29
